Goal: Transaction & Acquisition: Purchase product/service

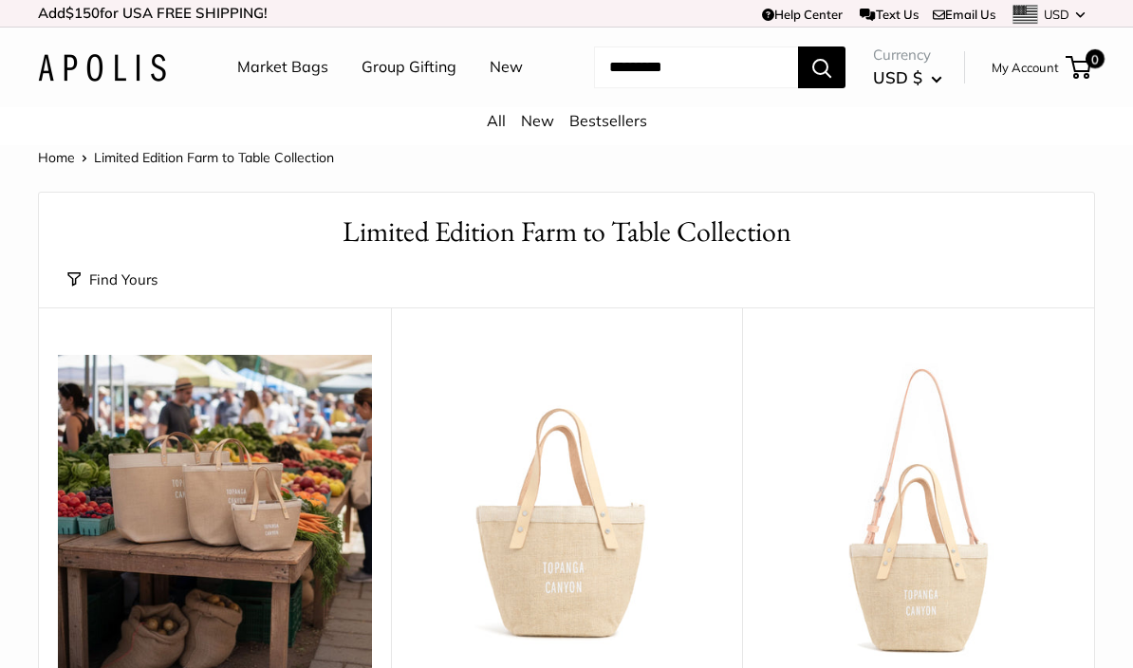
click at [268, 75] on link "Market Bags" at bounding box center [282, 67] width 91 height 28
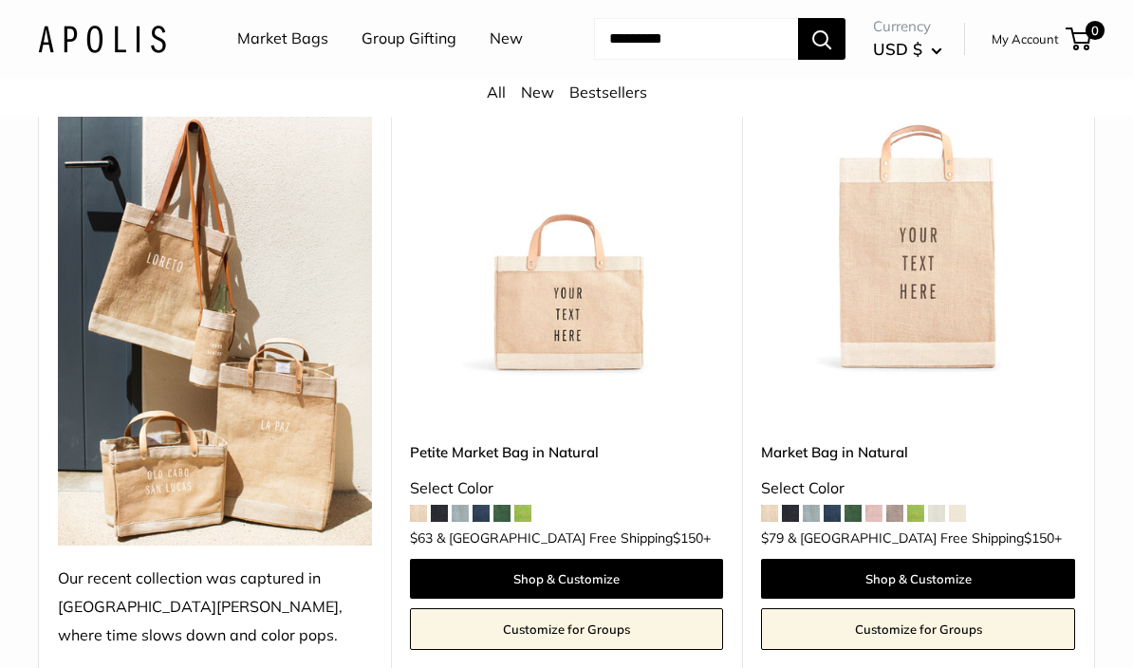
scroll to position [951, 0]
click at [874, 346] on img at bounding box center [918, 220] width 314 height 314
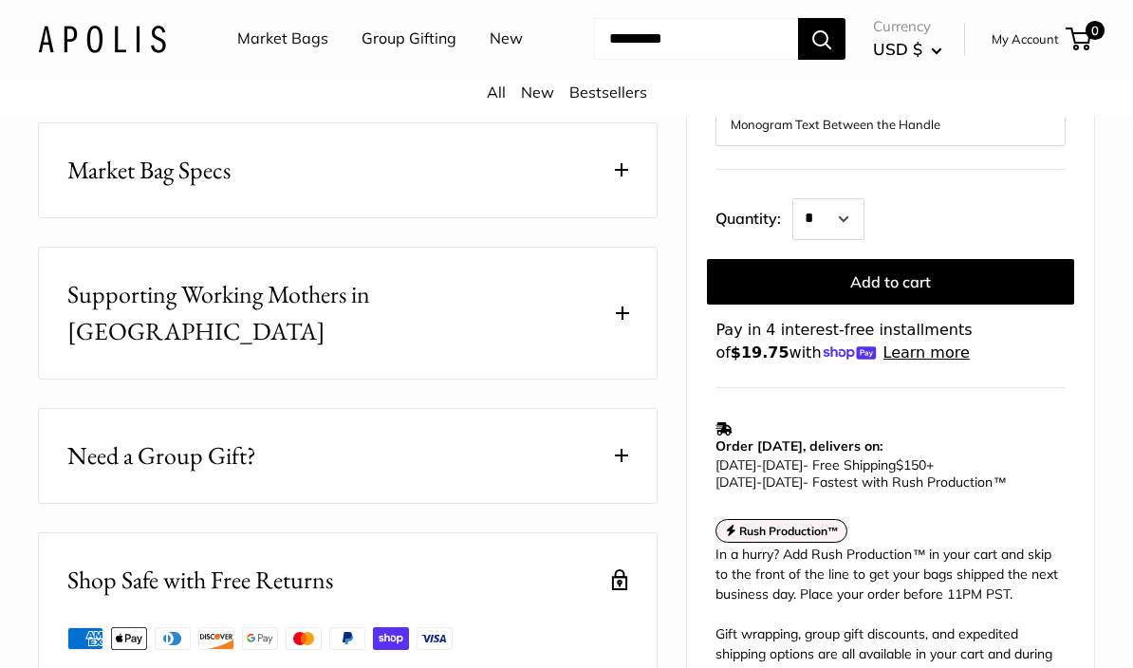
scroll to position [1049, 0]
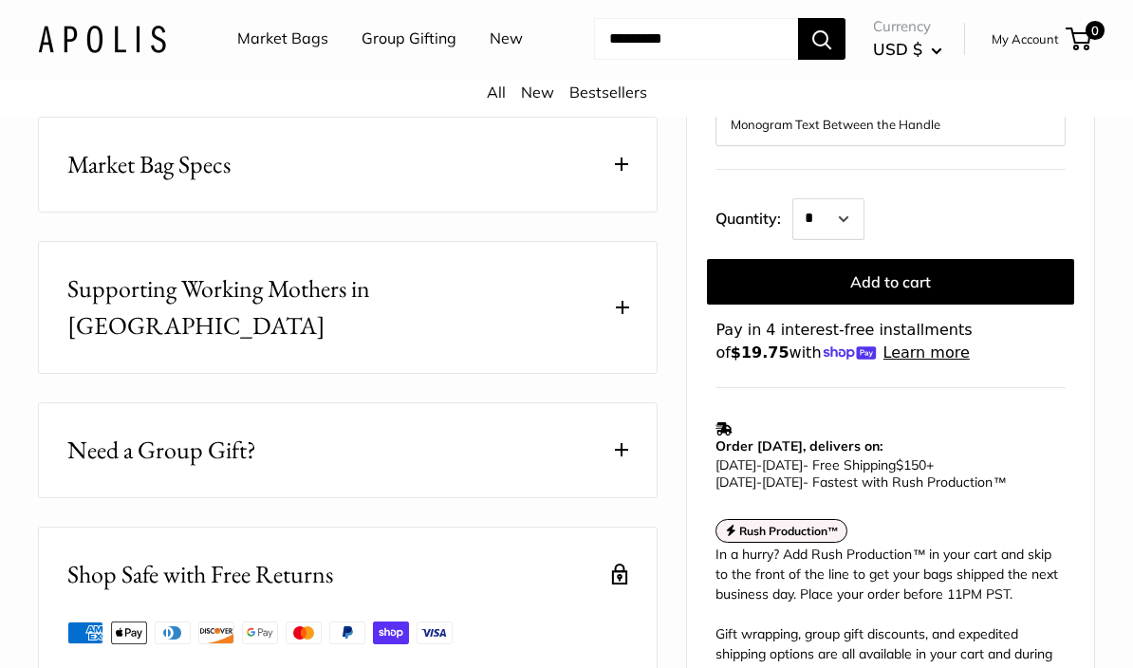
click at [104, 213] on button "Market Bag Specs" at bounding box center [348, 166] width 618 height 94
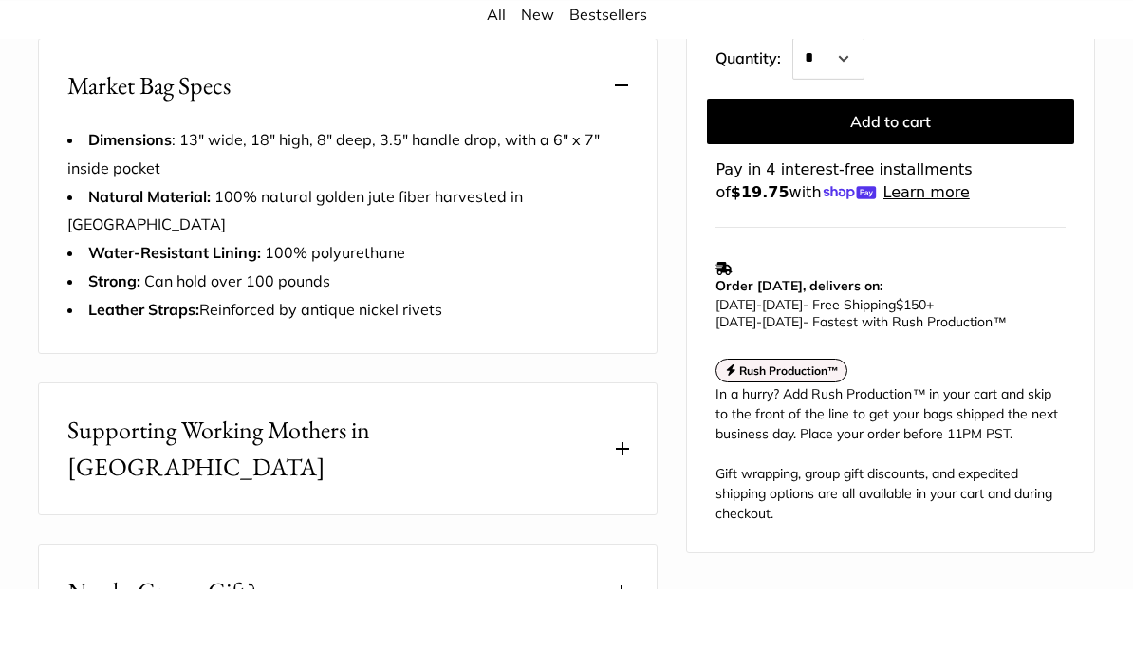
scroll to position [1133, 0]
